Goal: Task Accomplishment & Management: Manage account settings

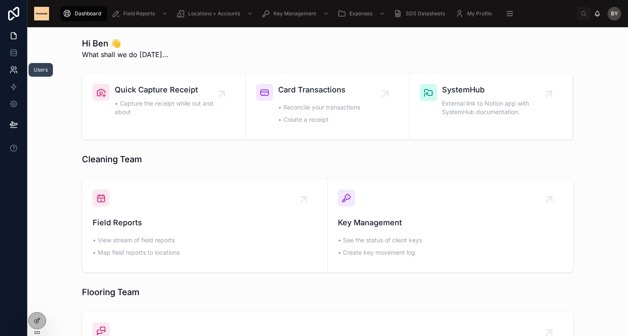
click at [14, 64] on link at bounding box center [13, 69] width 27 height 17
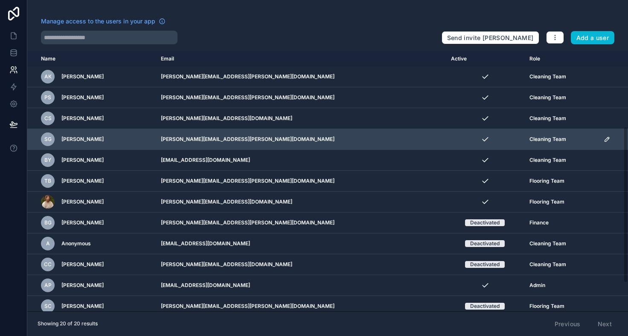
scroll to position [173, 0]
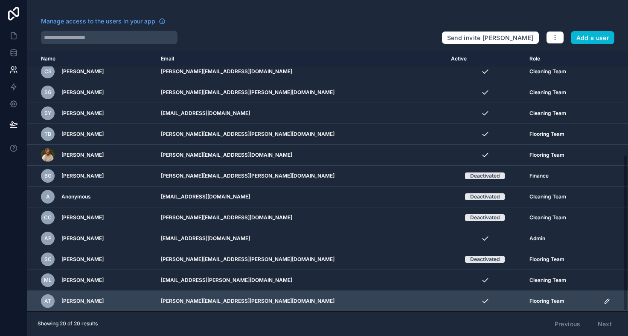
click at [122, 301] on div "AT [PERSON_NAME]" at bounding box center [96, 302] width 110 height 14
click at [604, 301] on icon "scrollable content" at bounding box center [606, 301] width 4 height 4
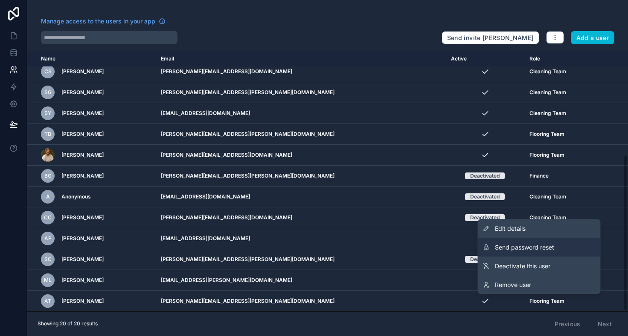
click at [542, 249] on span "Send password reset" at bounding box center [524, 247] width 59 height 9
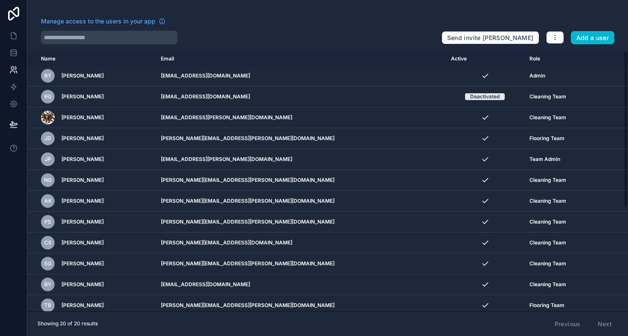
scroll to position [0, 0]
